Goal: Task Accomplishment & Management: Complete application form

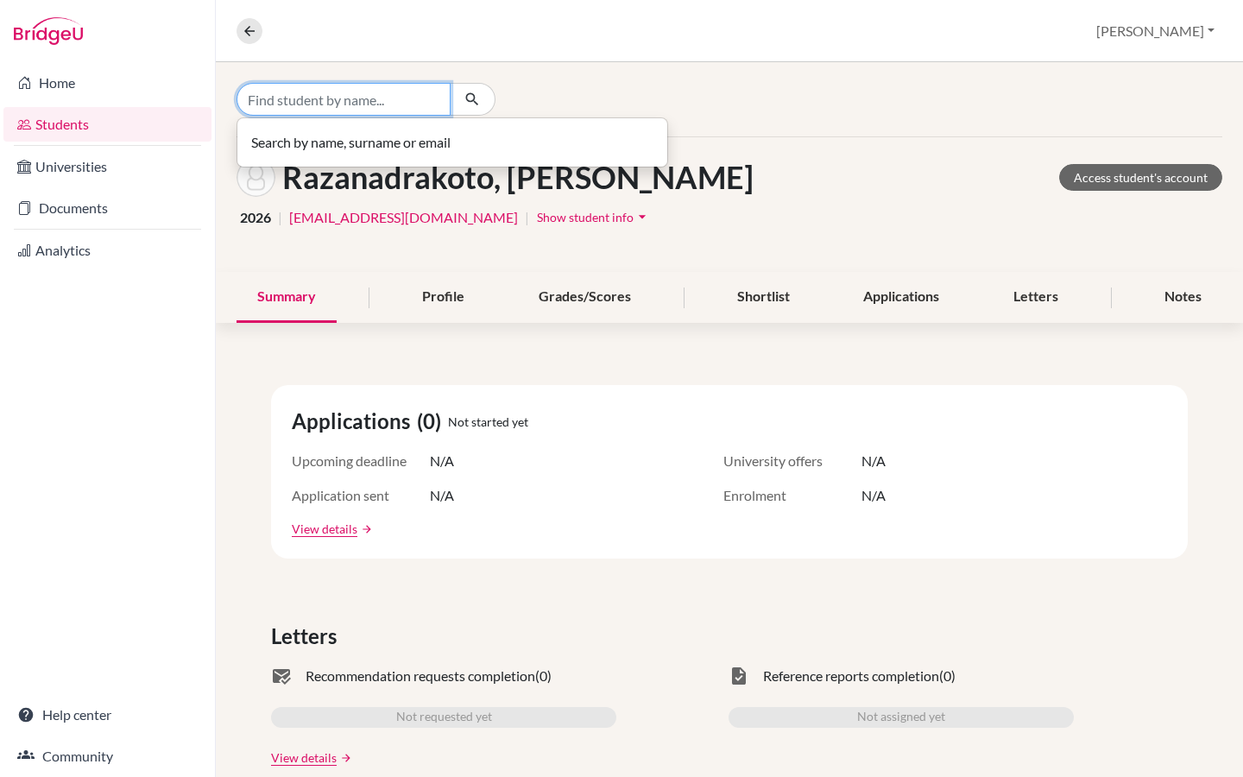
click at [334, 98] on input "Find student by name..." at bounding box center [344, 99] width 214 height 33
type input "Cisse"
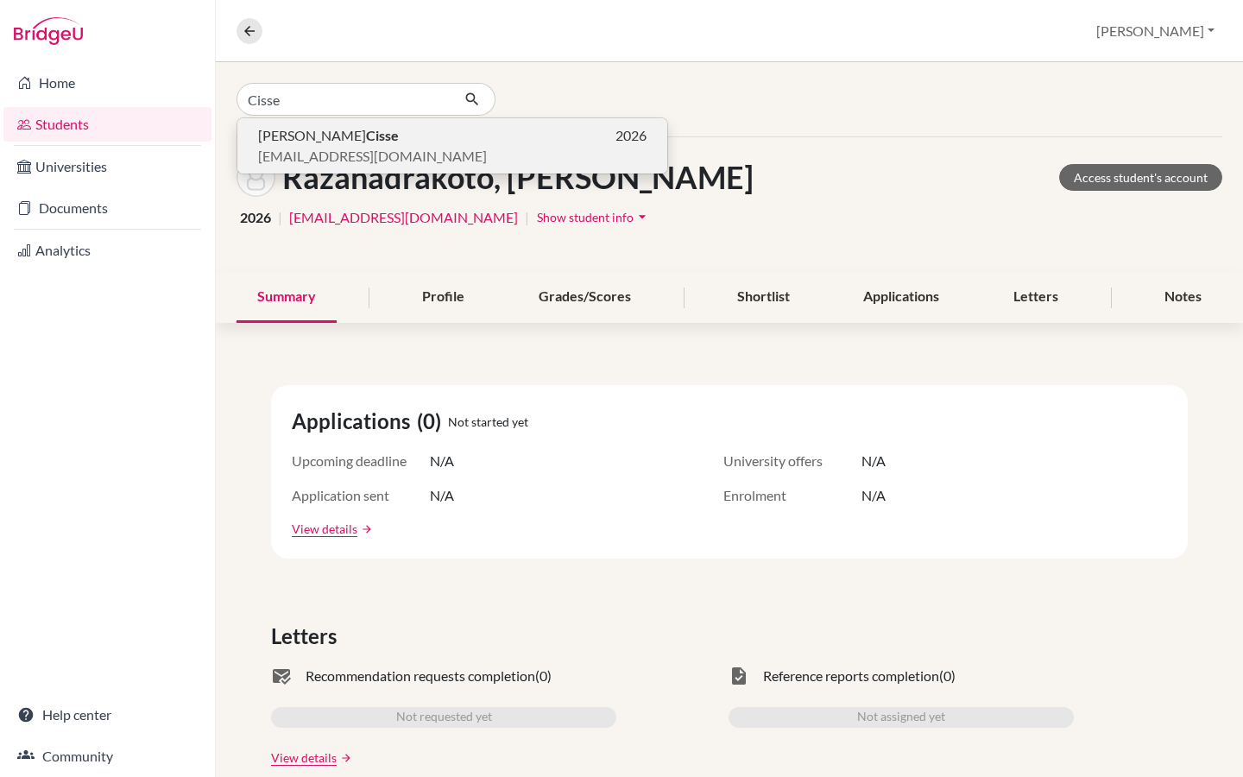
click at [296, 129] on span "[PERSON_NAME]" at bounding box center [328, 135] width 141 height 21
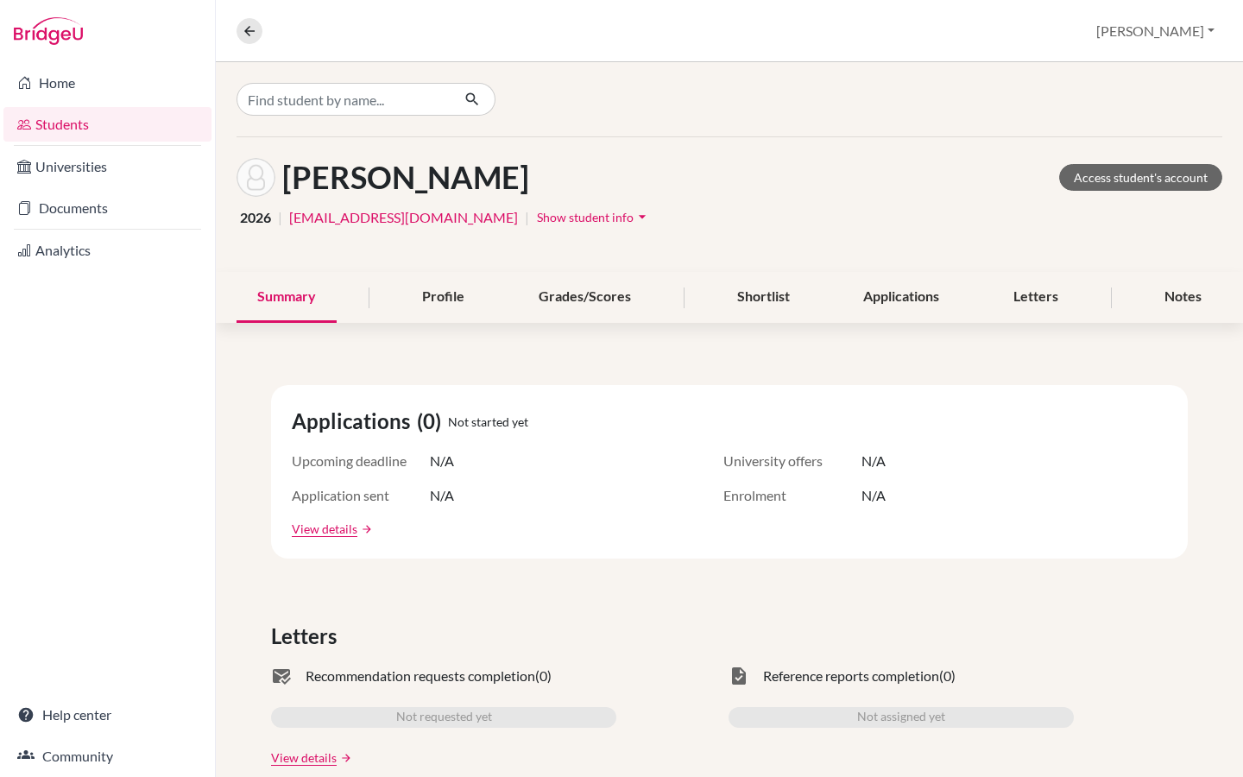
click at [634, 216] on icon "arrow_drop_down" at bounding box center [642, 216] width 17 height 17
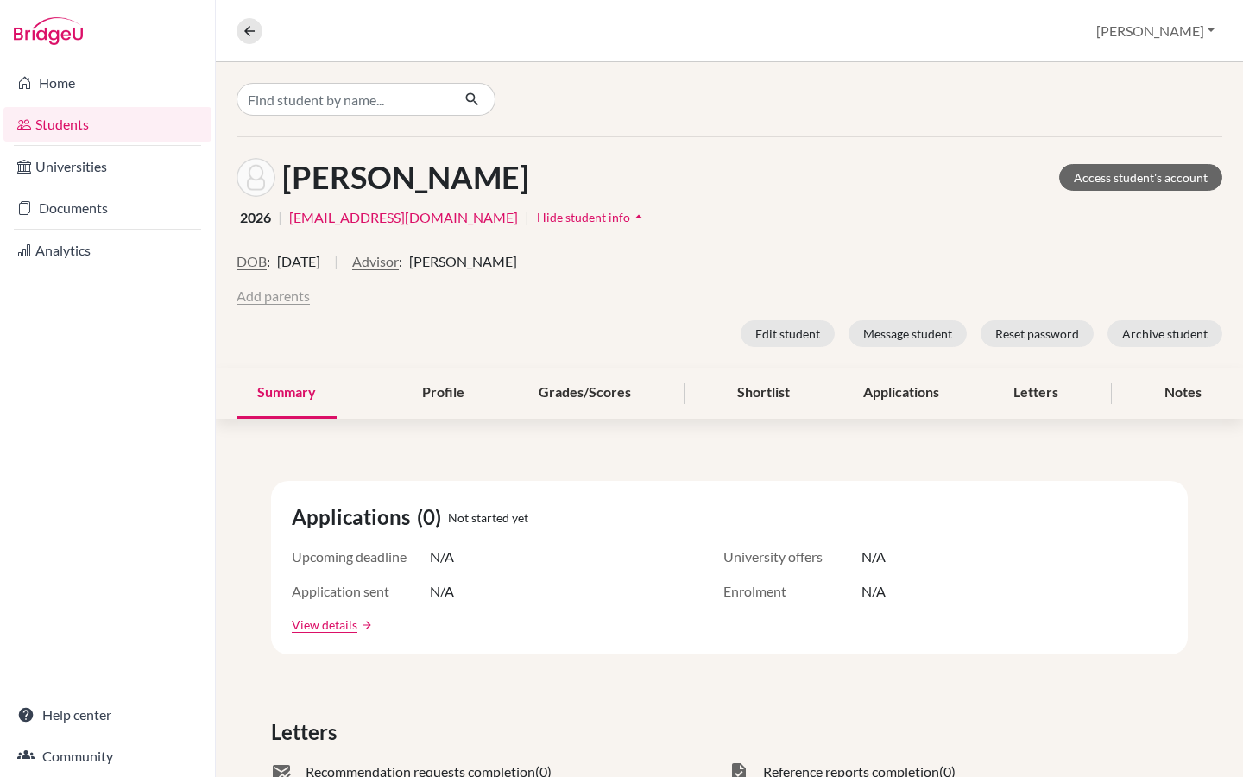
click at [275, 299] on button "Add parents" at bounding box center [273, 296] width 73 height 21
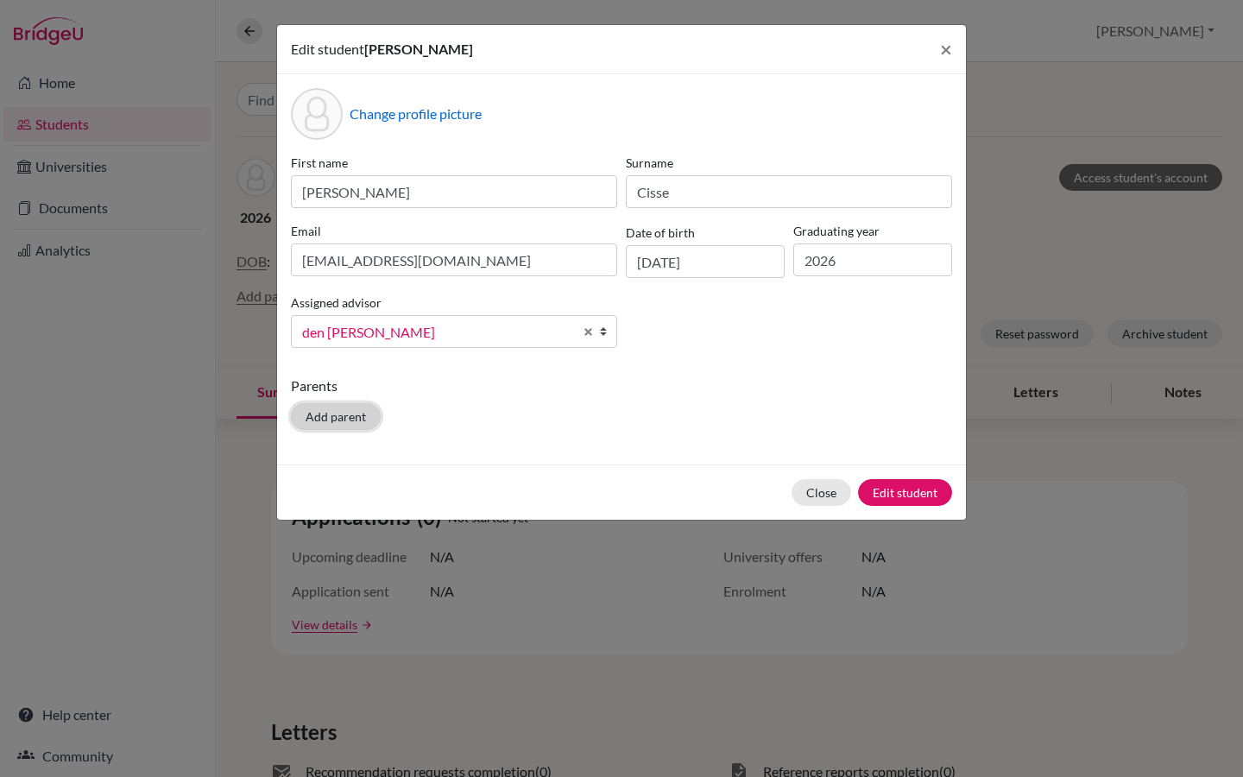
click at [333, 410] on button "Add parent" at bounding box center [336, 416] width 90 height 27
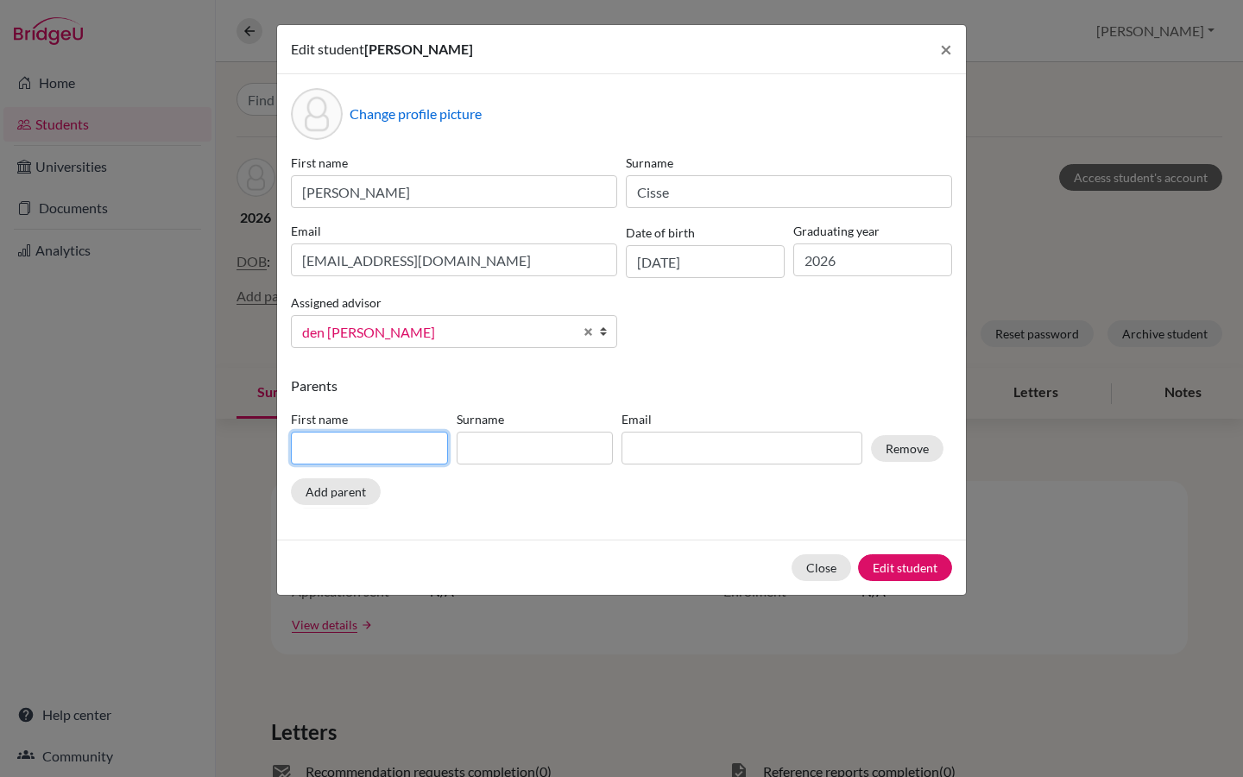
click at [361, 443] on input at bounding box center [369, 448] width 157 height 33
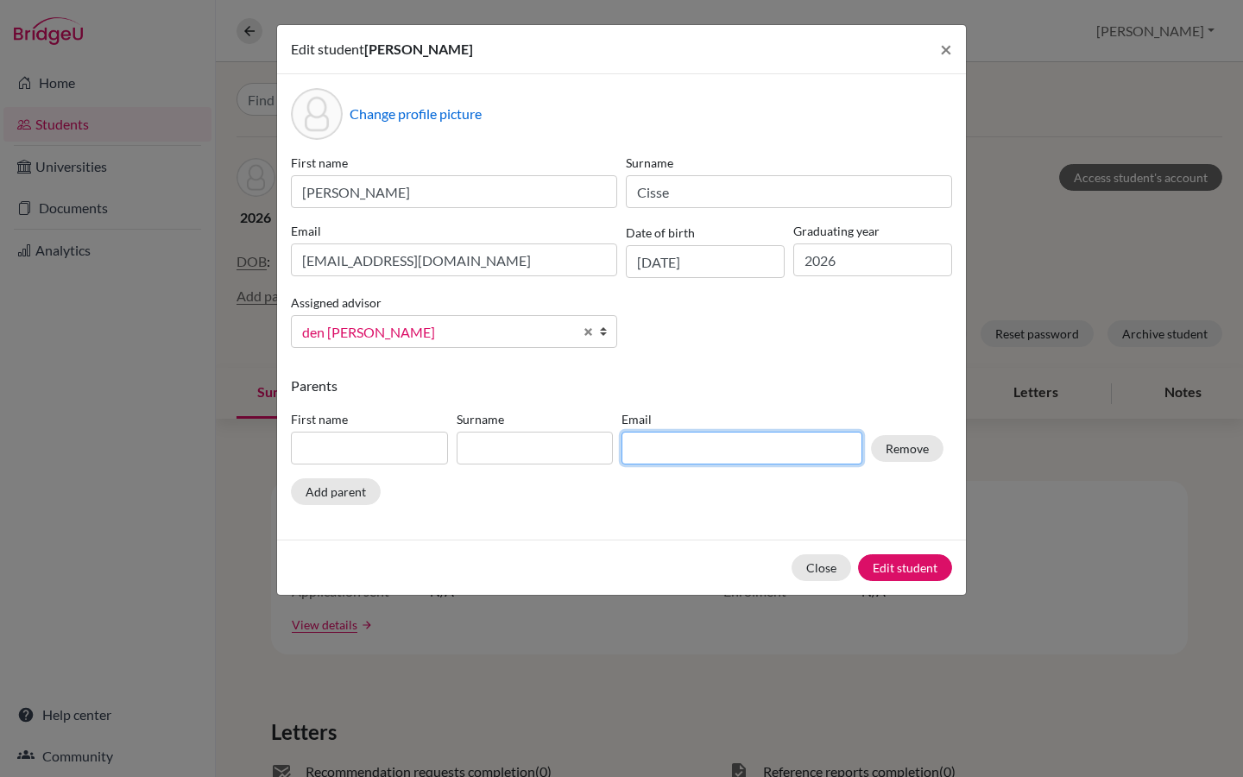
click at [699, 454] on input at bounding box center [742, 448] width 241 height 33
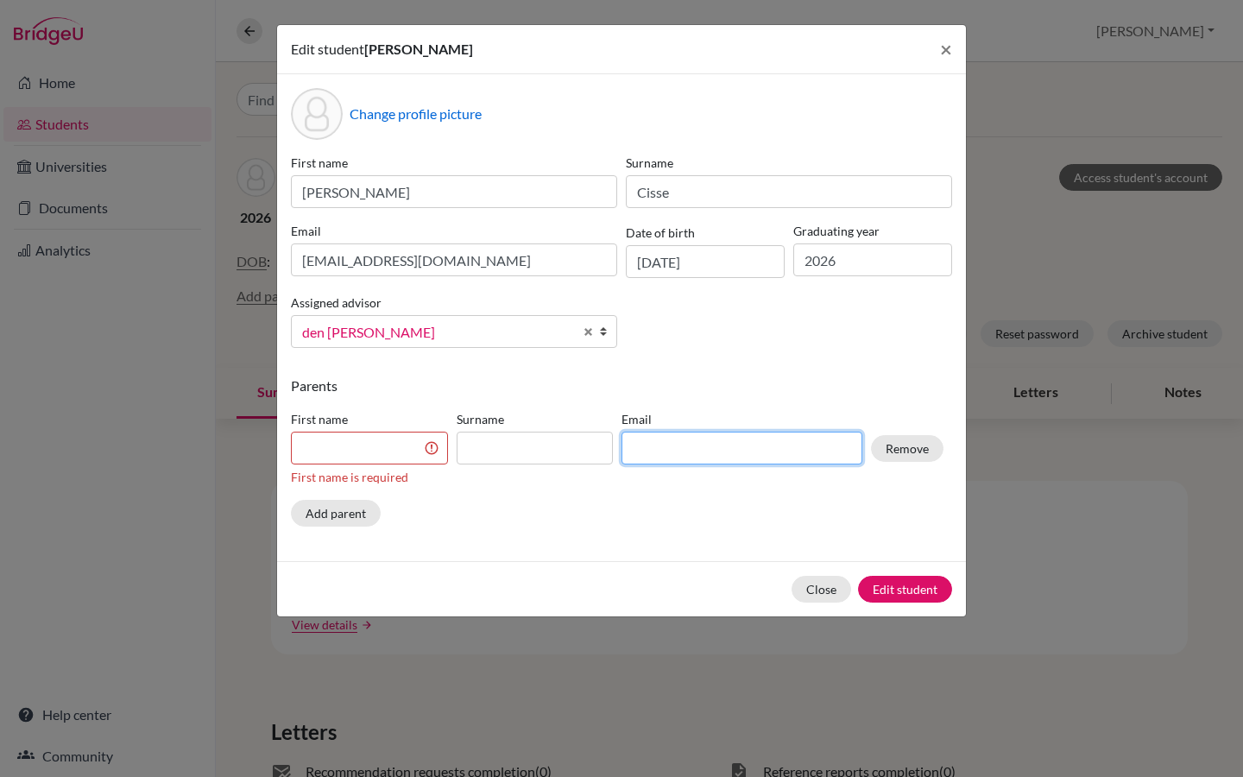
paste input "[EMAIL_ADDRESS][DOMAIN_NAME]"
type input "[EMAIL_ADDRESS][DOMAIN_NAME]"
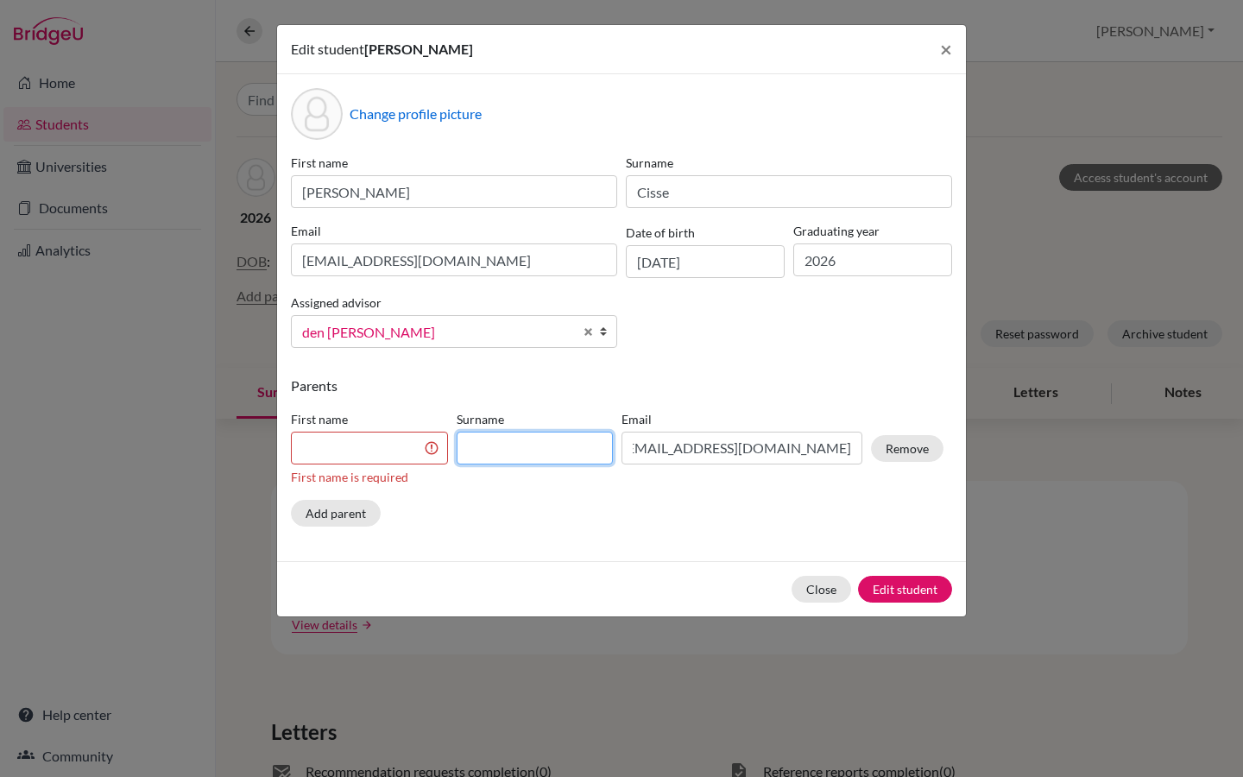
click at [509, 446] on input at bounding box center [535, 448] width 157 height 33
type input "Cisse"
click at [357, 439] on input at bounding box center [369, 448] width 157 height 33
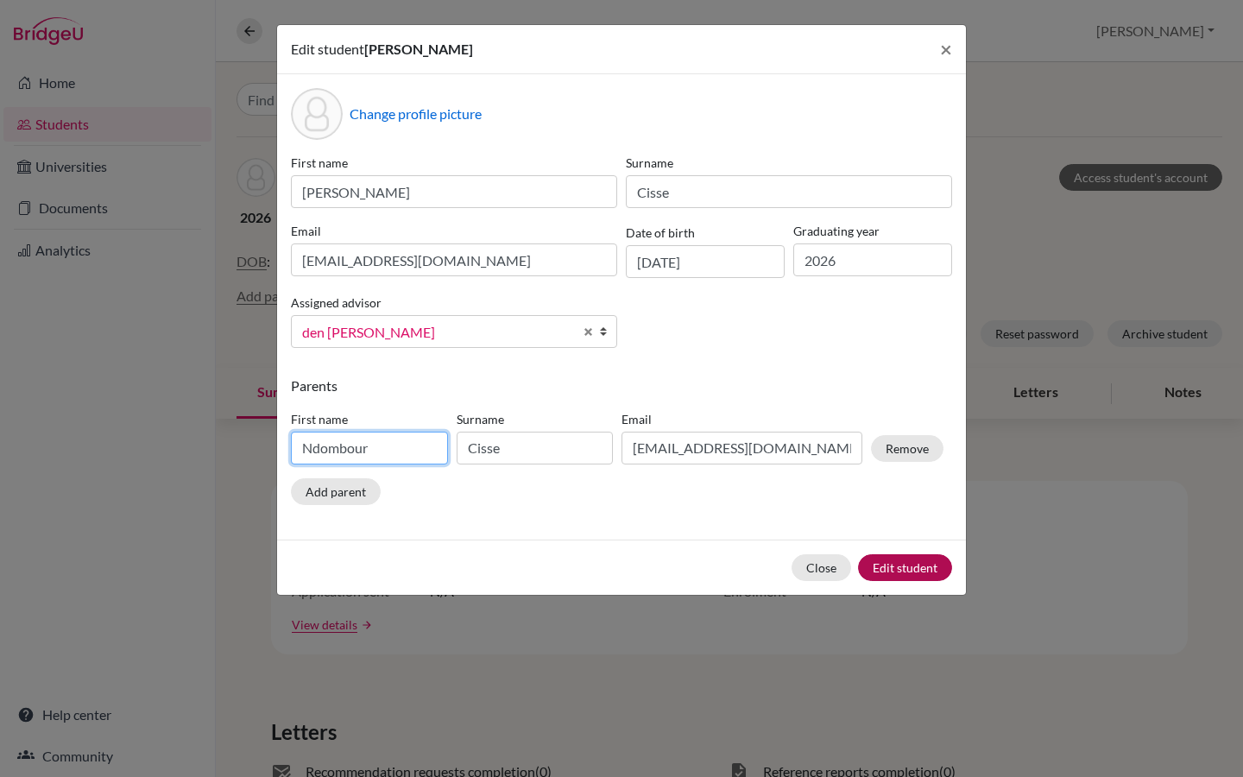
type input "Ndombour"
click at [901, 561] on button "Edit student" at bounding box center [905, 567] width 94 height 27
